Goal: Transaction & Acquisition: Purchase product/service

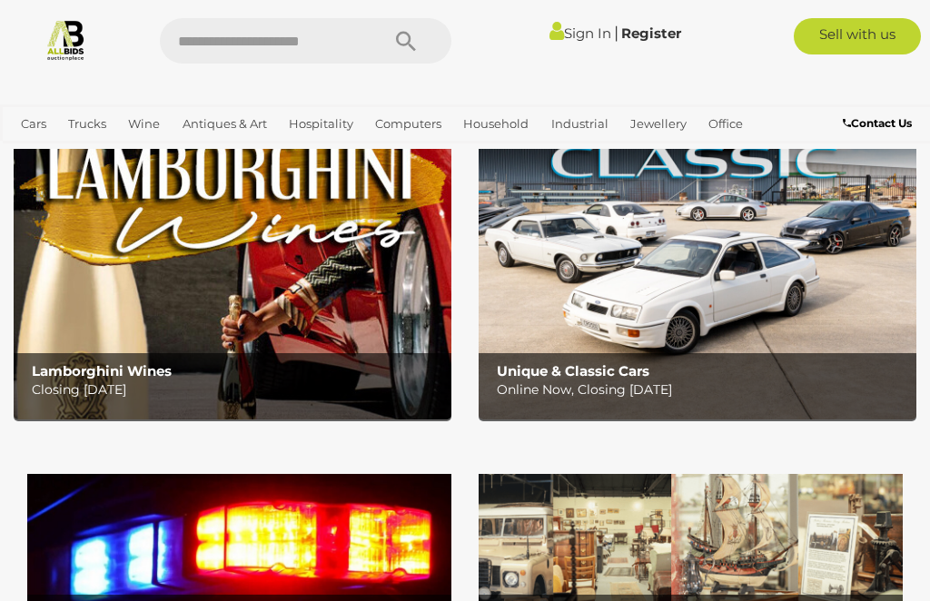
scroll to position [160, 0]
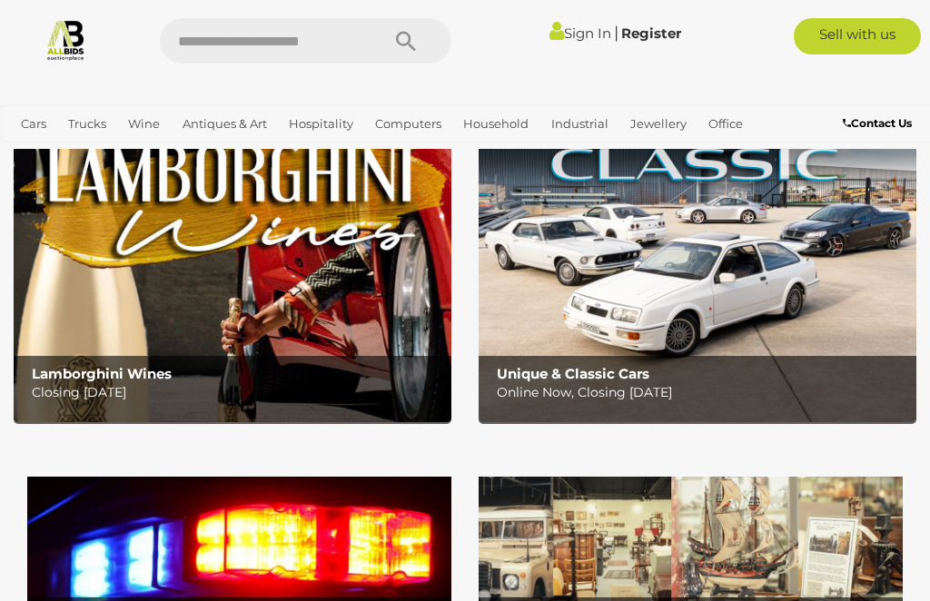
click at [587, 389] on p "Online Now, Closing Wednesday 15th October" at bounding box center [701, 392] width 409 height 23
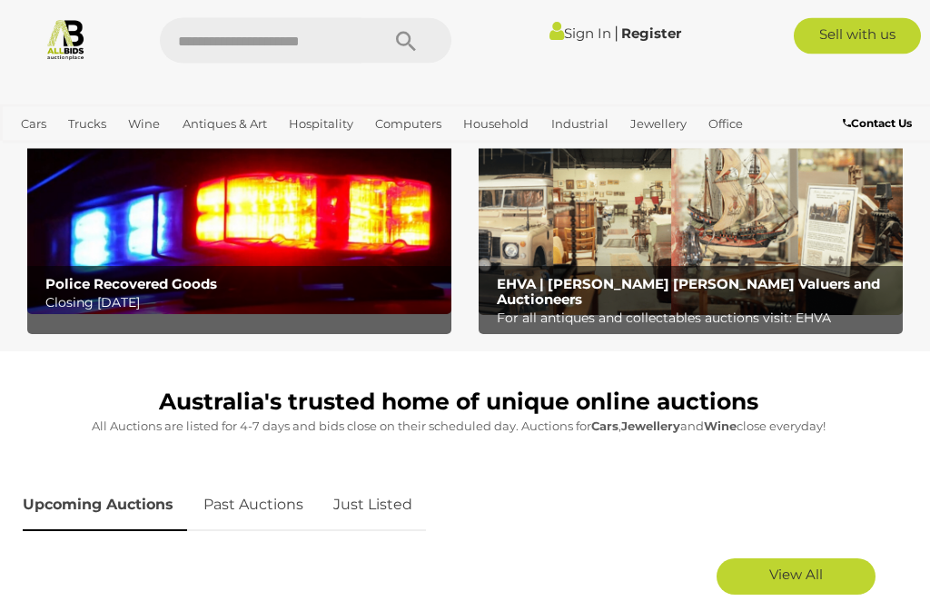
scroll to position [494, 0]
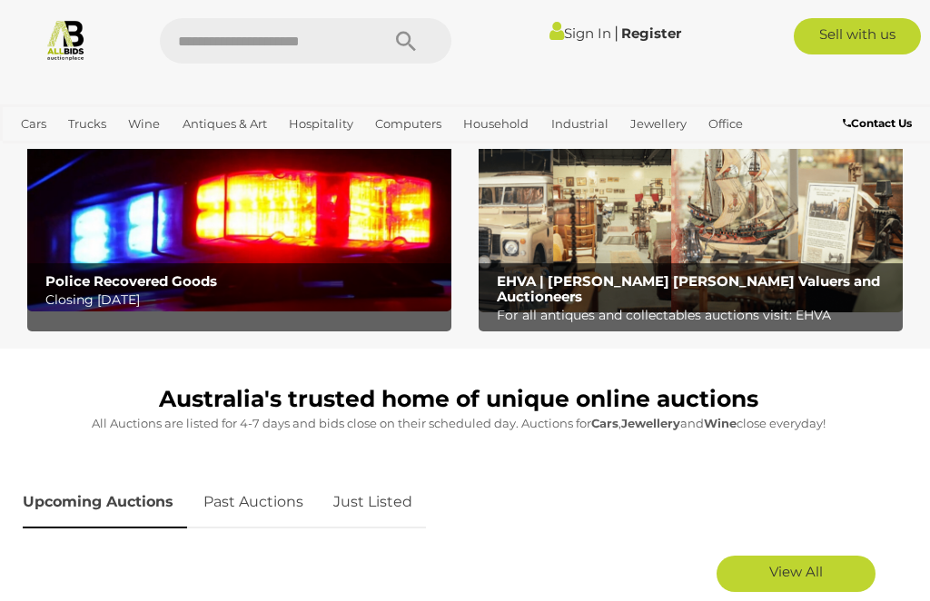
click at [289, 256] on img at bounding box center [239, 218] width 424 height 188
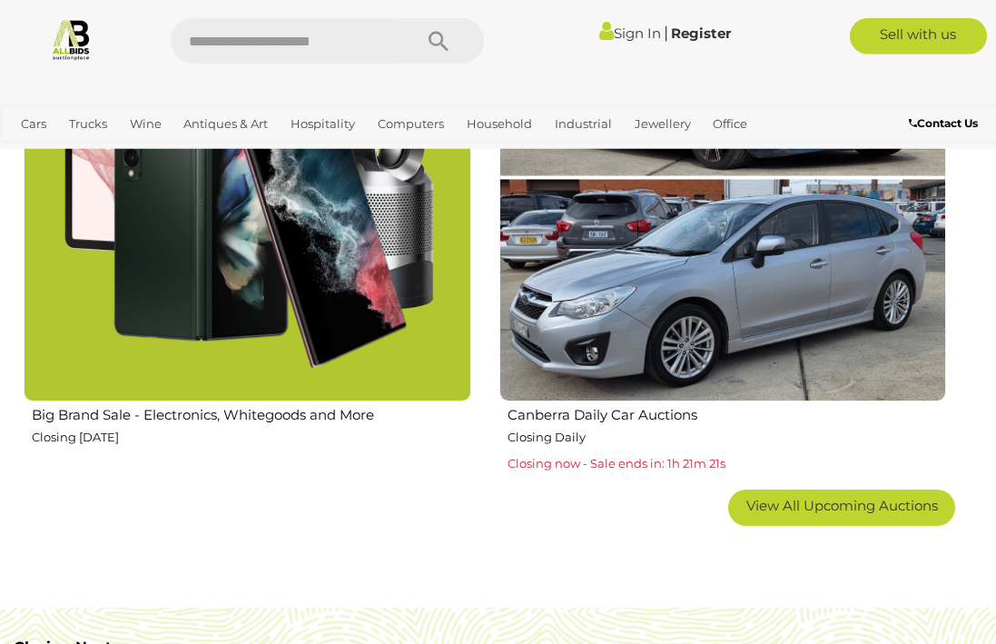
scroll to position [2823, 0]
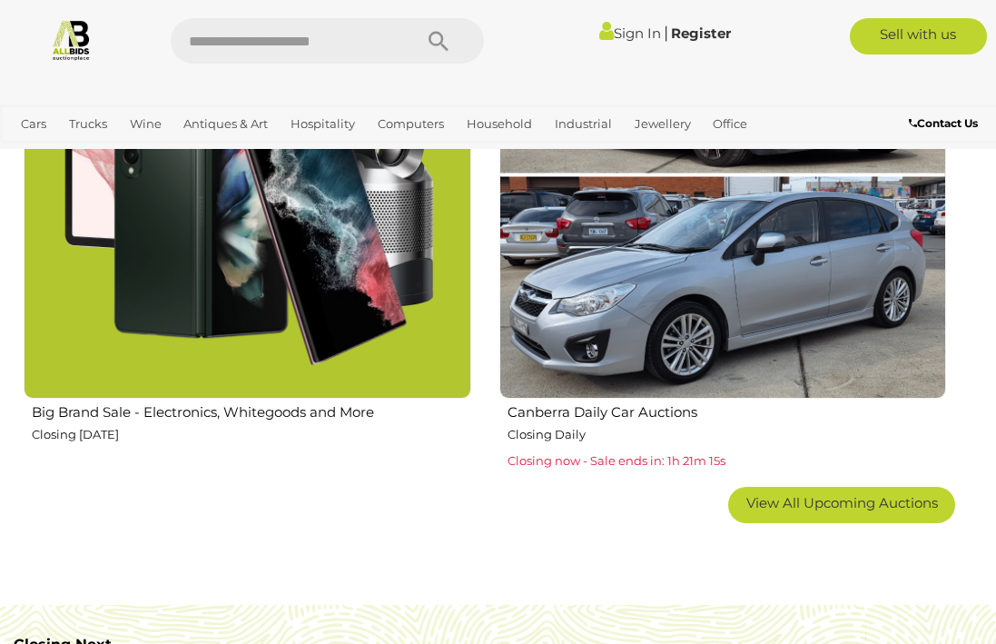
click at [709, 270] on img at bounding box center [723, 175] width 448 height 448
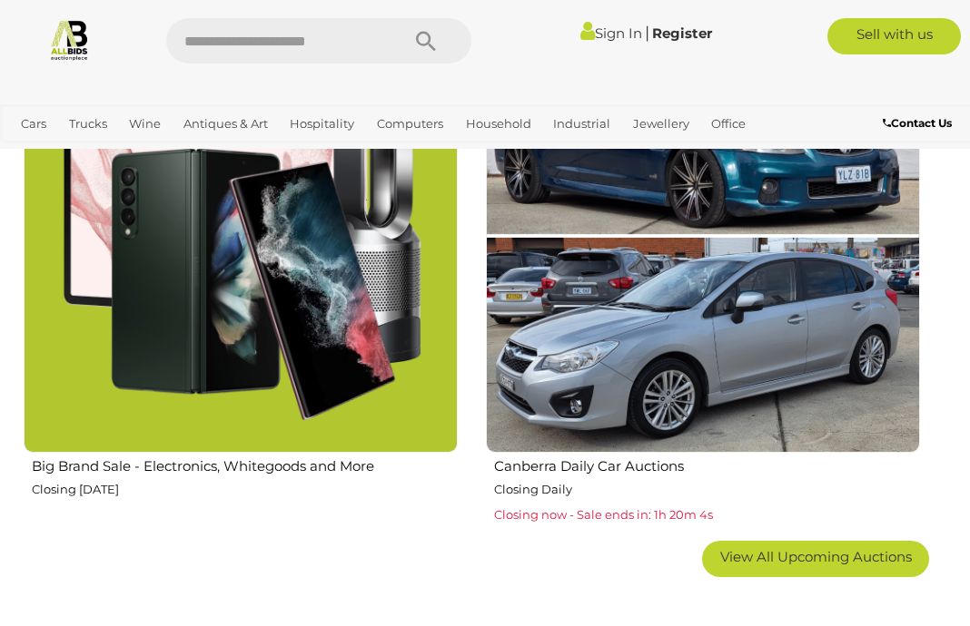
click at [930, 219] on div "Canberra Daily Car Auctions Closing Daily Closing now - Sale ends in: 1h 20m 4s" at bounding box center [702, 272] width 462 height 509
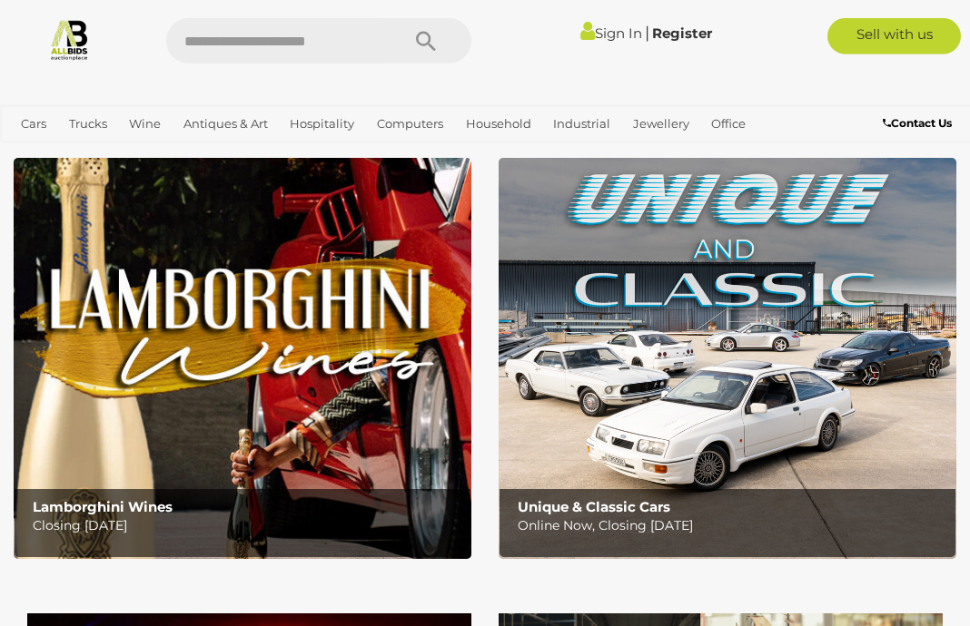
scroll to position [0, 0]
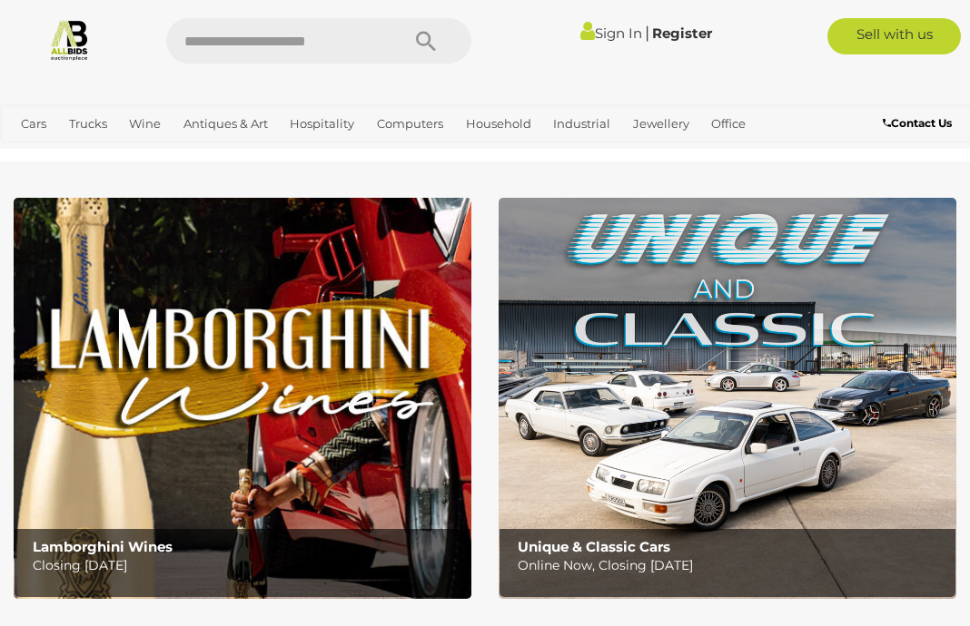
click at [0, 0] on link "Number Plates" at bounding box center [0, 0] width 0 height 0
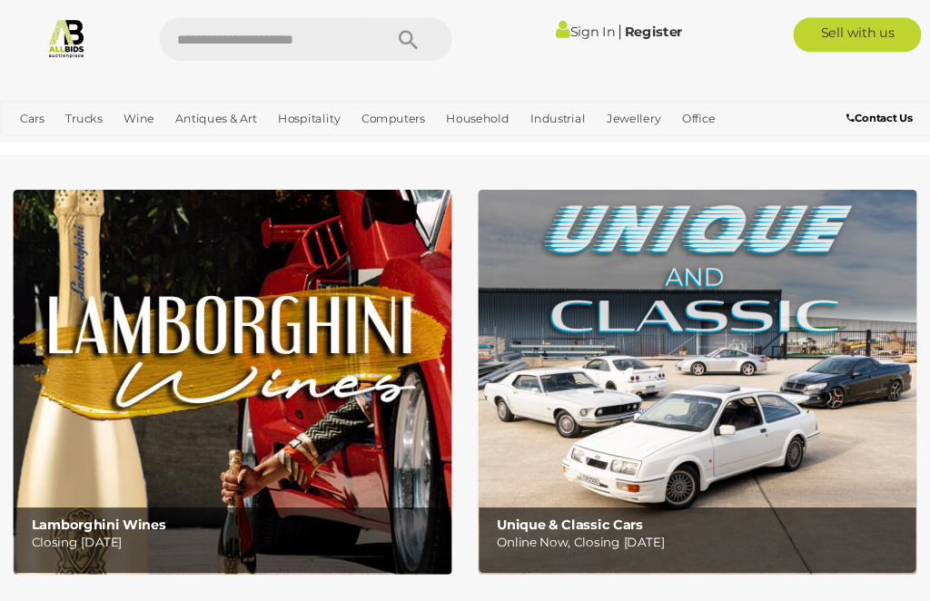
scroll to position [5, 7]
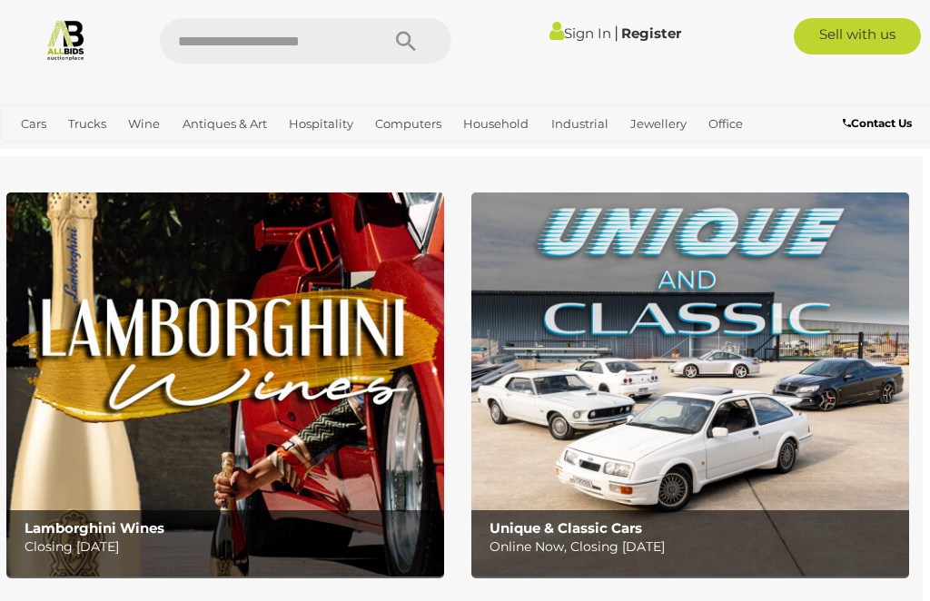
click at [0, 0] on link "View All Trucks Auctions" at bounding box center [0, 0] width 0 height 0
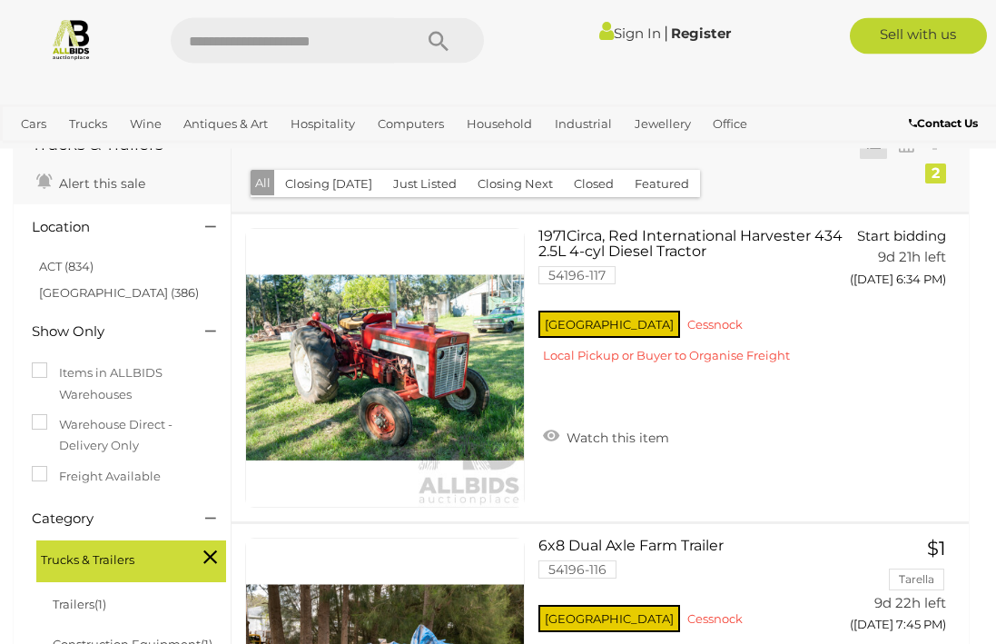
scroll to position [96, 0]
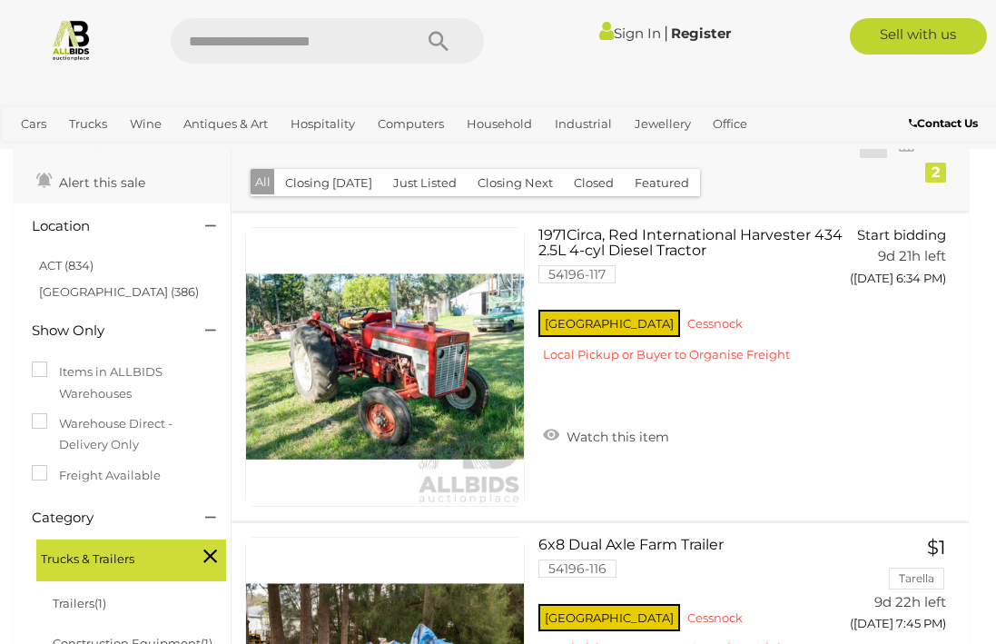
click at [0, 0] on link "Unique & Classic Cars" at bounding box center [0, 0] width 0 height 0
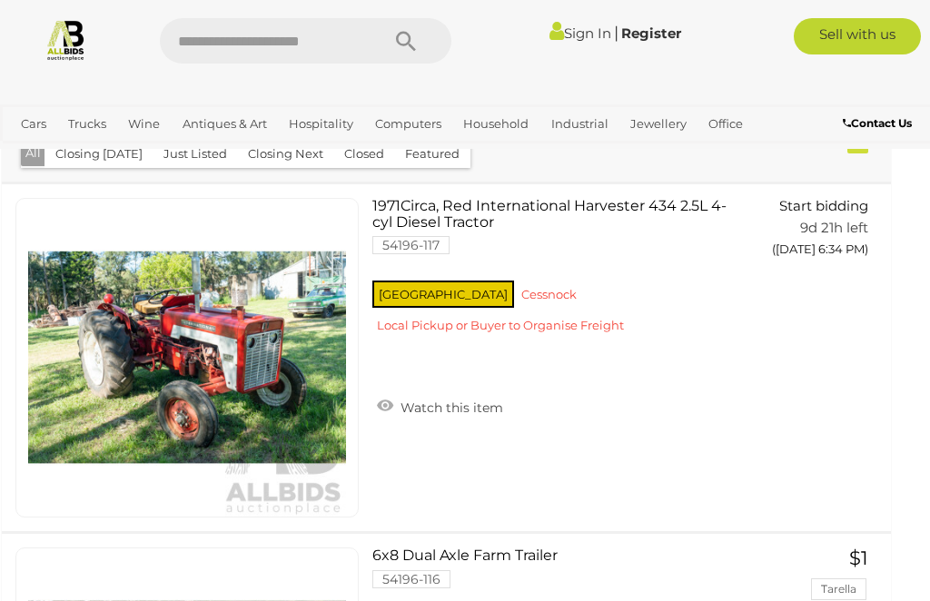
click at [233, 36] on input "text" at bounding box center [261, 40] width 202 height 45
type input "**********"
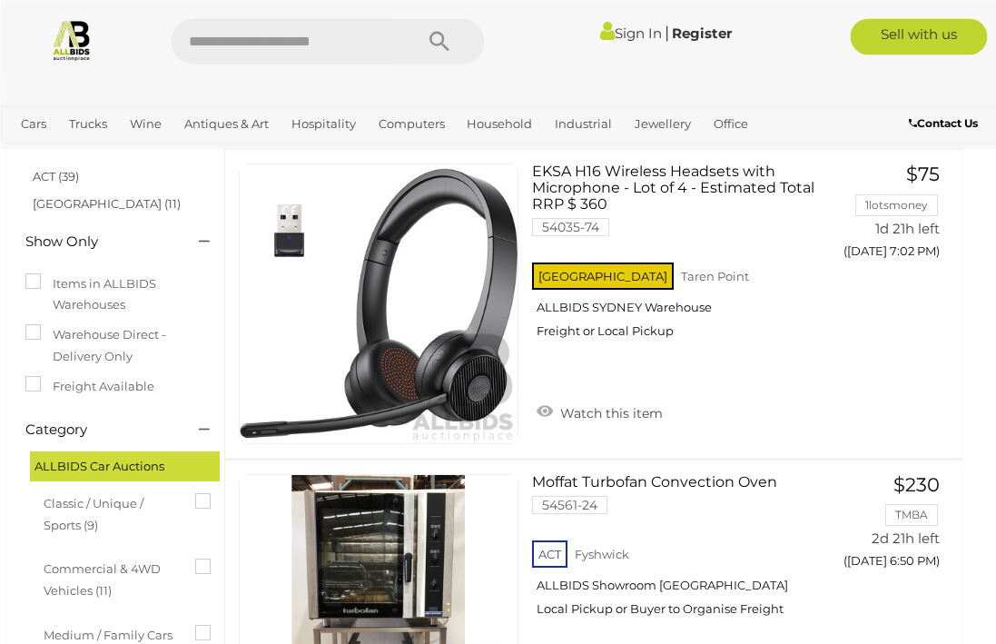
scroll to position [44, 9]
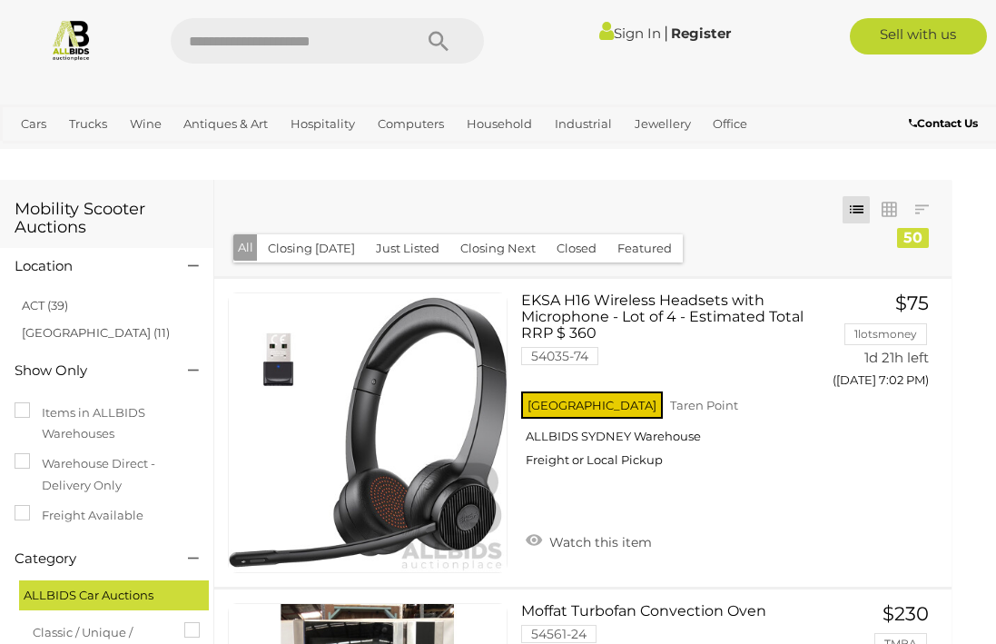
click at [240, 40] on input "text" at bounding box center [283, 40] width 224 height 45
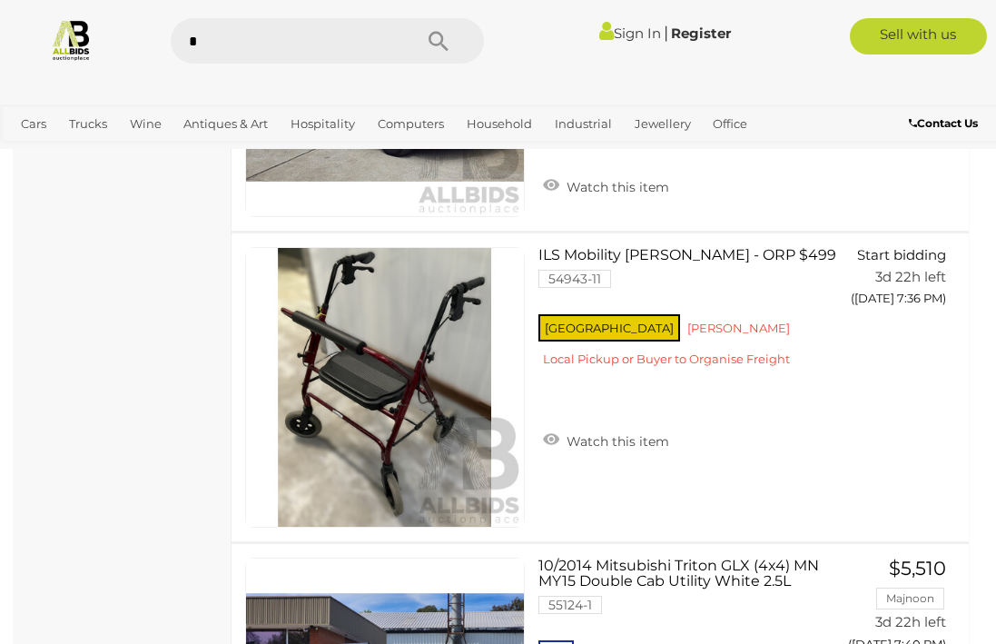
scroll to position [2834, 0]
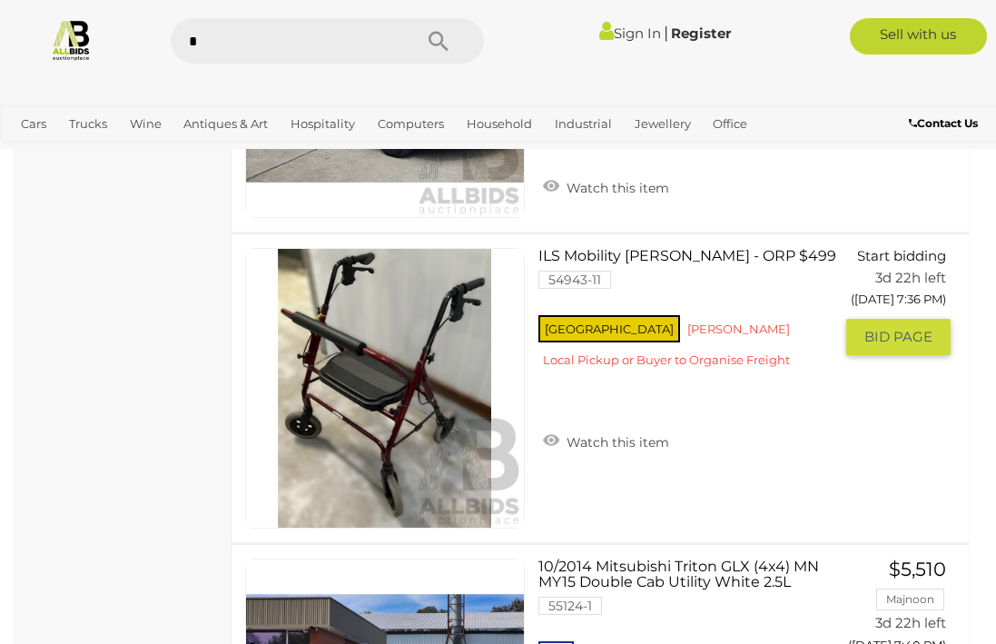
type input "*"
click at [406, 355] on link at bounding box center [385, 388] width 280 height 280
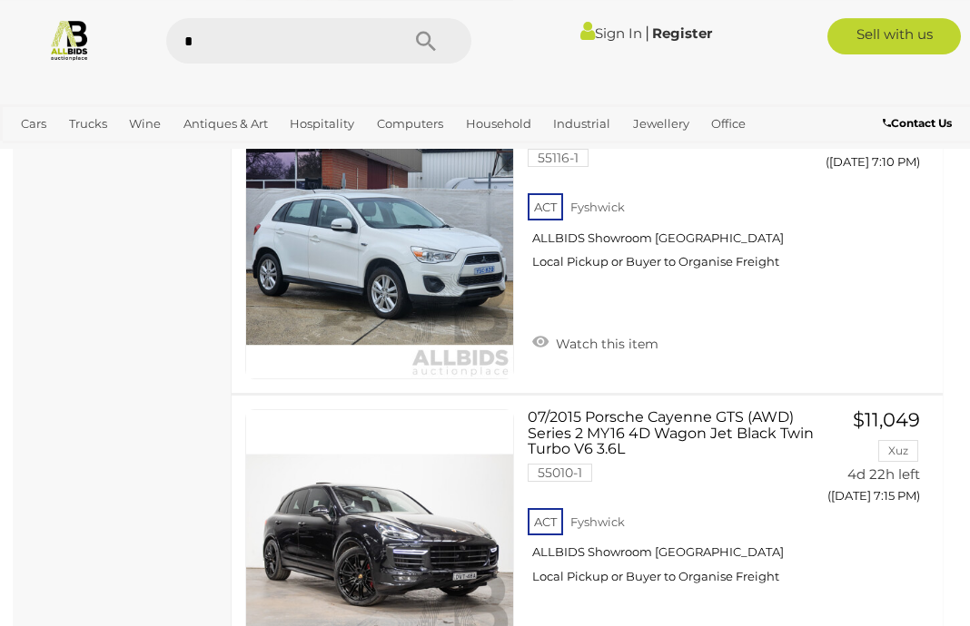
scroll to position [6160, 0]
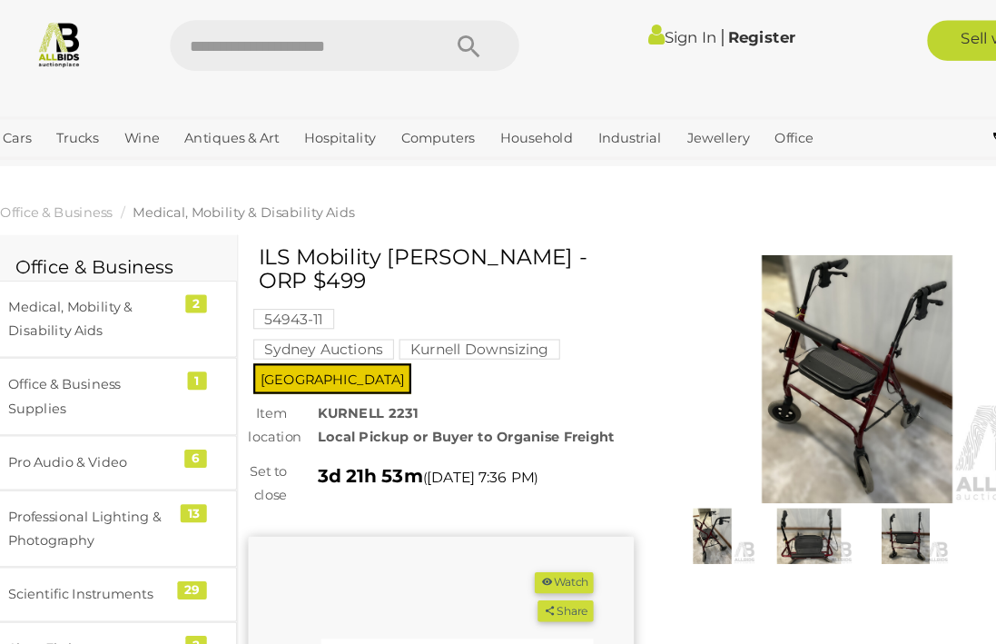
click at [734, 479] on img at bounding box center [743, 481] width 77 height 50
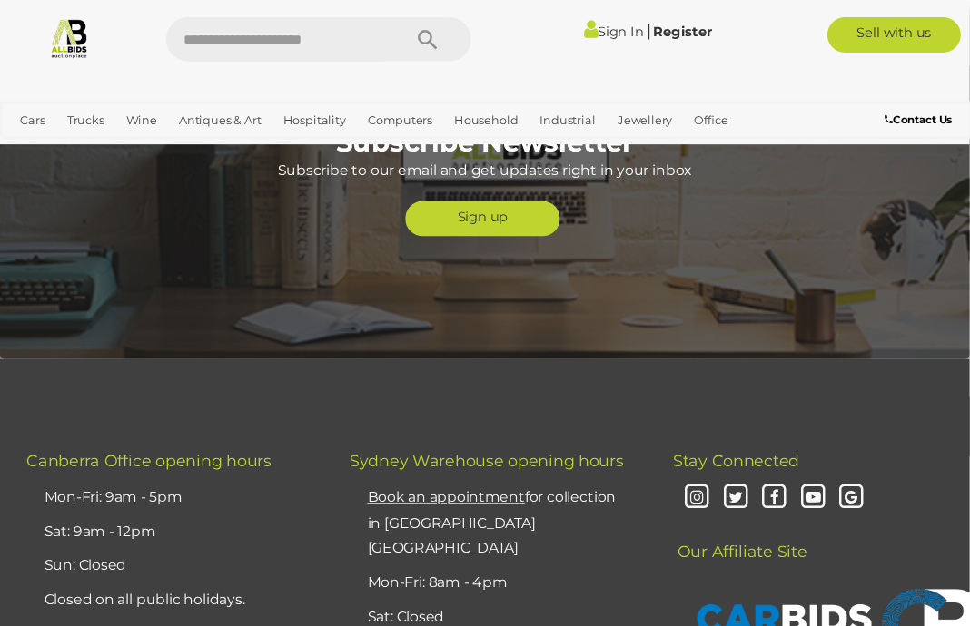
scroll to position [7736, 0]
